Goal: Task Accomplishment & Management: Use online tool/utility

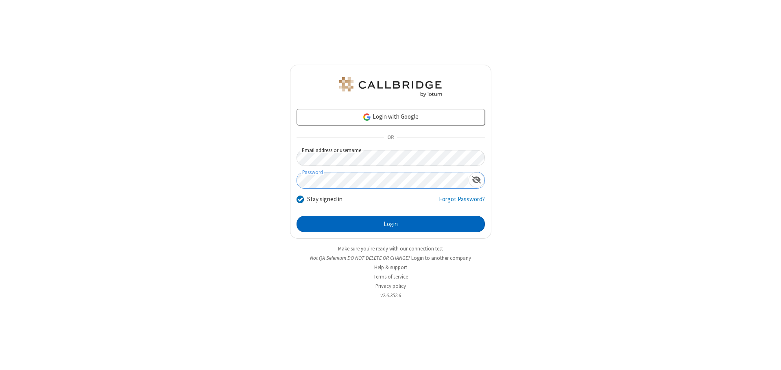
click at [391, 224] on button "Login" at bounding box center [391, 224] width 188 height 16
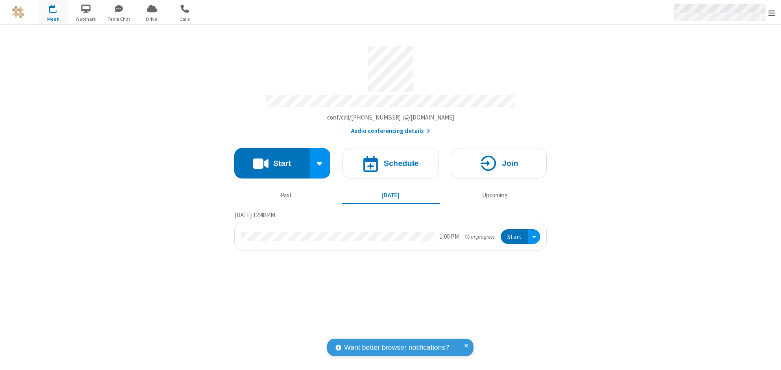
click at [772, 13] on span "Open menu" at bounding box center [771, 13] width 7 height 8
click at [152, 19] on span "Drive" at bounding box center [152, 18] width 31 height 7
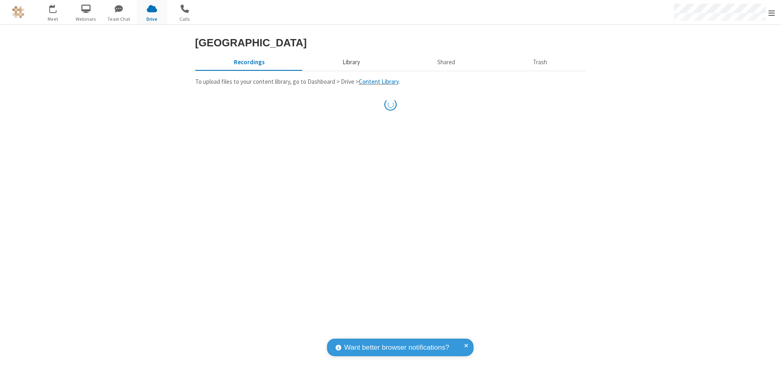
click at [350, 70] on button "Library" at bounding box center [350, 62] width 95 height 15
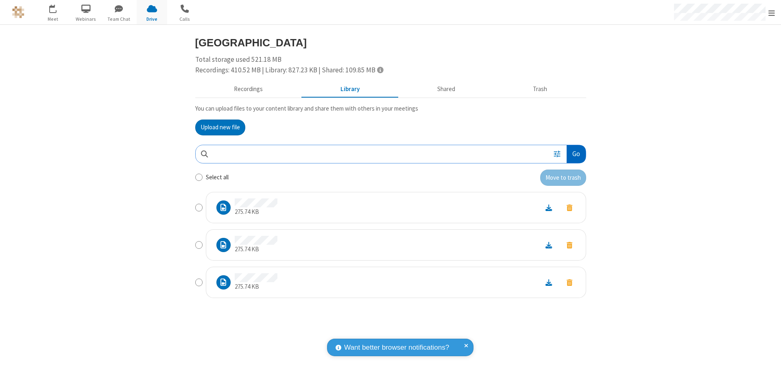
click at [576, 154] on button "Go" at bounding box center [576, 154] width 19 height 18
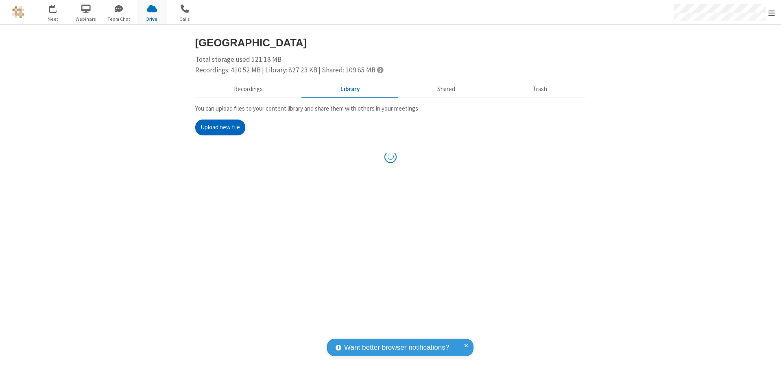
click at [220, 127] on button "Upload new file" at bounding box center [220, 128] width 50 height 16
